Goal: Task Accomplishment & Management: Manage account settings

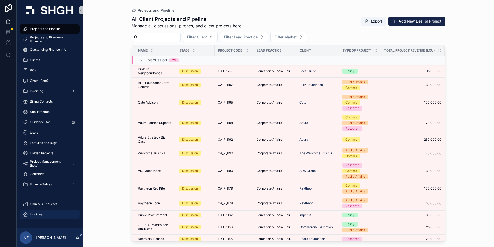
click at [38, 212] on span "Invoices" at bounding box center [36, 214] width 12 height 4
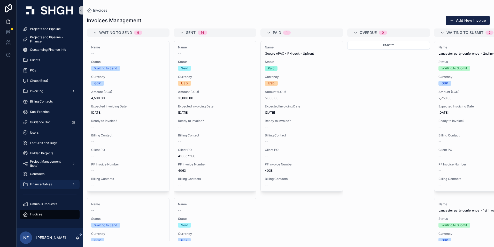
click at [42, 183] on span "Finance Tables" at bounding box center [41, 184] width 22 height 4
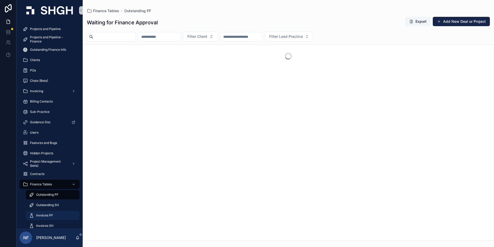
click at [44, 213] on span "Invoices PF" at bounding box center [44, 215] width 17 height 4
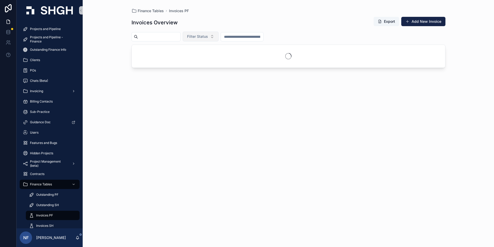
click at [208, 37] on span "Filter Status" at bounding box center [197, 36] width 21 height 5
click at [194, 67] on div "Sent" at bounding box center [214, 66] width 62 height 8
click at [173, 37] on input "scrollable content" at bounding box center [159, 36] width 42 height 7
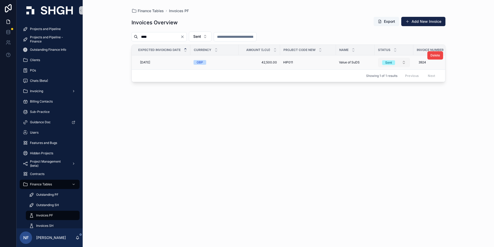
click at [394, 63] on span "Sent" at bounding box center [388, 62] width 13 height 5
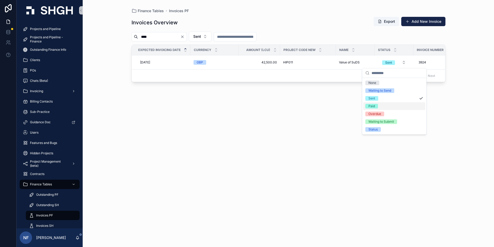
click at [374, 107] on div "Paid" at bounding box center [372, 106] width 6 height 5
click at [156, 38] on input "****" at bounding box center [159, 36] width 42 height 7
type input "*"
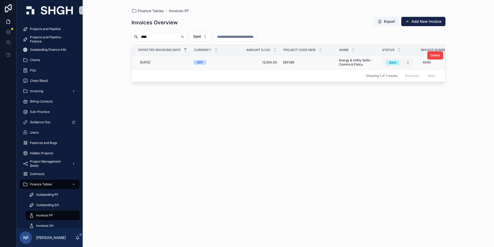
click at [393, 62] on div "Sent" at bounding box center [392, 62] width 7 height 5
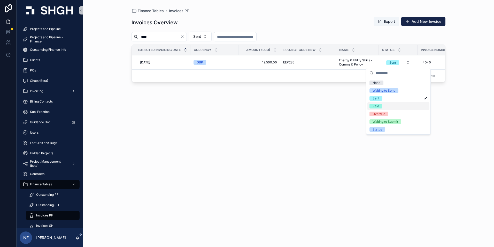
click at [383, 107] on div "Paid" at bounding box center [399, 106] width 62 height 8
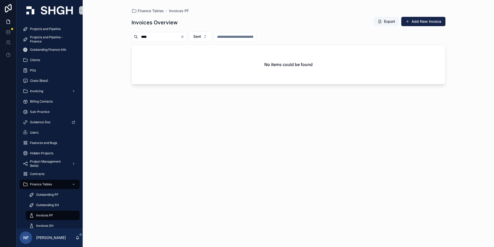
click at [158, 37] on input "****" at bounding box center [159, 36] width 42 height 7
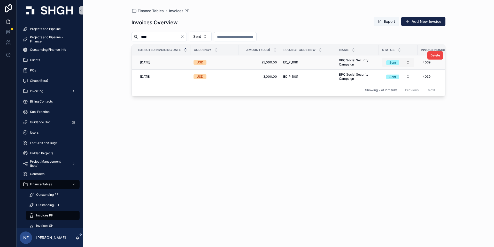
click at [390, 64] on div "Sent" at bounding box center [392, 62] width 7 height 5
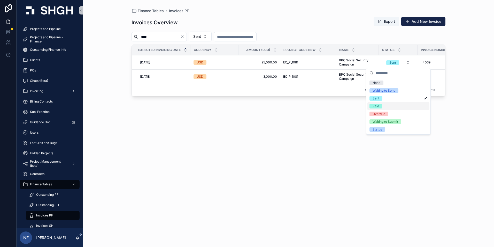
drag, startPoint x: 376, startPoint y: 105, endPoint x: 382, endPoint y: 93, distance: 13.4
click at [376, 105] on div "Paid" at bounding box center [376, 106] width 6 height 5
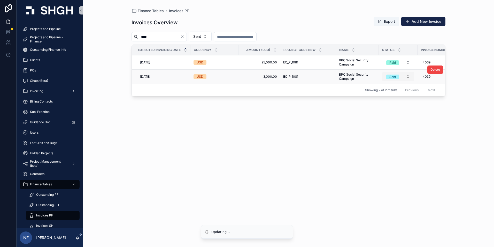
click at [392, 78] on div "Sent" at bounding box center [392, 76] width 7 height 5
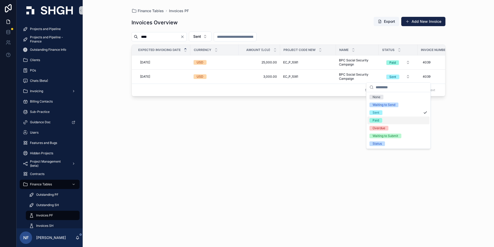
click at [373, 120] on div "Paid" at bounding box center [376, 120] width 6 height 5
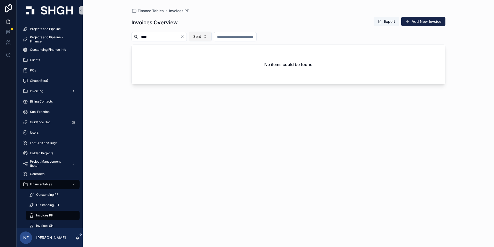
click at [204, 38] on button "Sent" at bounding box center [200, 37] width 23 height 10
click at [193, 81] on div "Paid" at bounding box center [213, 82] width 62 height 8
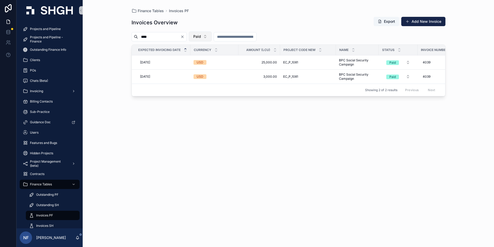
click at [206, 38] on button "Paid" at bounding box center [200, 37] width 23 height 10
click at [198, 74] on div "Sent" at bounding box center [213, 74] width 62 height 8
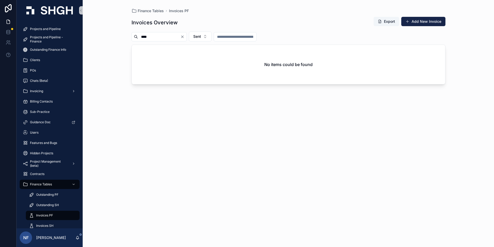
click at [154, 35] on input "****" at bounding box center [159, 36] width 42 height 7
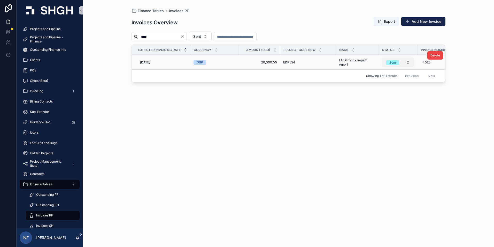
click at [392, 64] on div "Sent" at bounding box center [392, 62] width 7 height 5
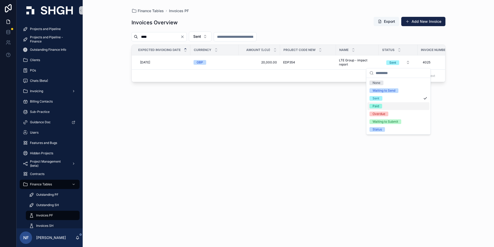
click at [381, 106] on span "Paid" at bounding box center [376, 106] width 13 height 5
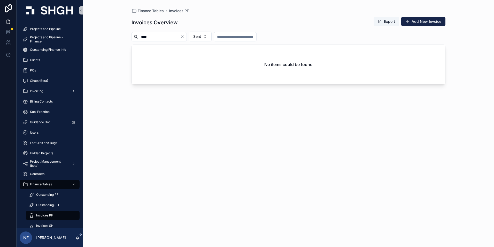
click at [155, 36] on input "****" at bounding box center [159, 36] width 42 height 7
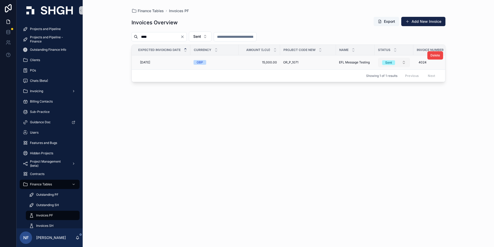
type input "****"
click at [391, 65] on button "Sent" at bounding box center [394, 62] width 32 height 9
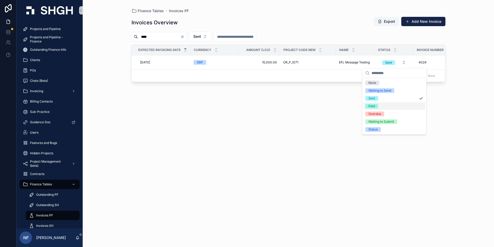
click at [376, 105] on span "Paid" at bounding box center [371, 106] width 13 height 5
